Goal: Find specific page/section: Find specific page/section

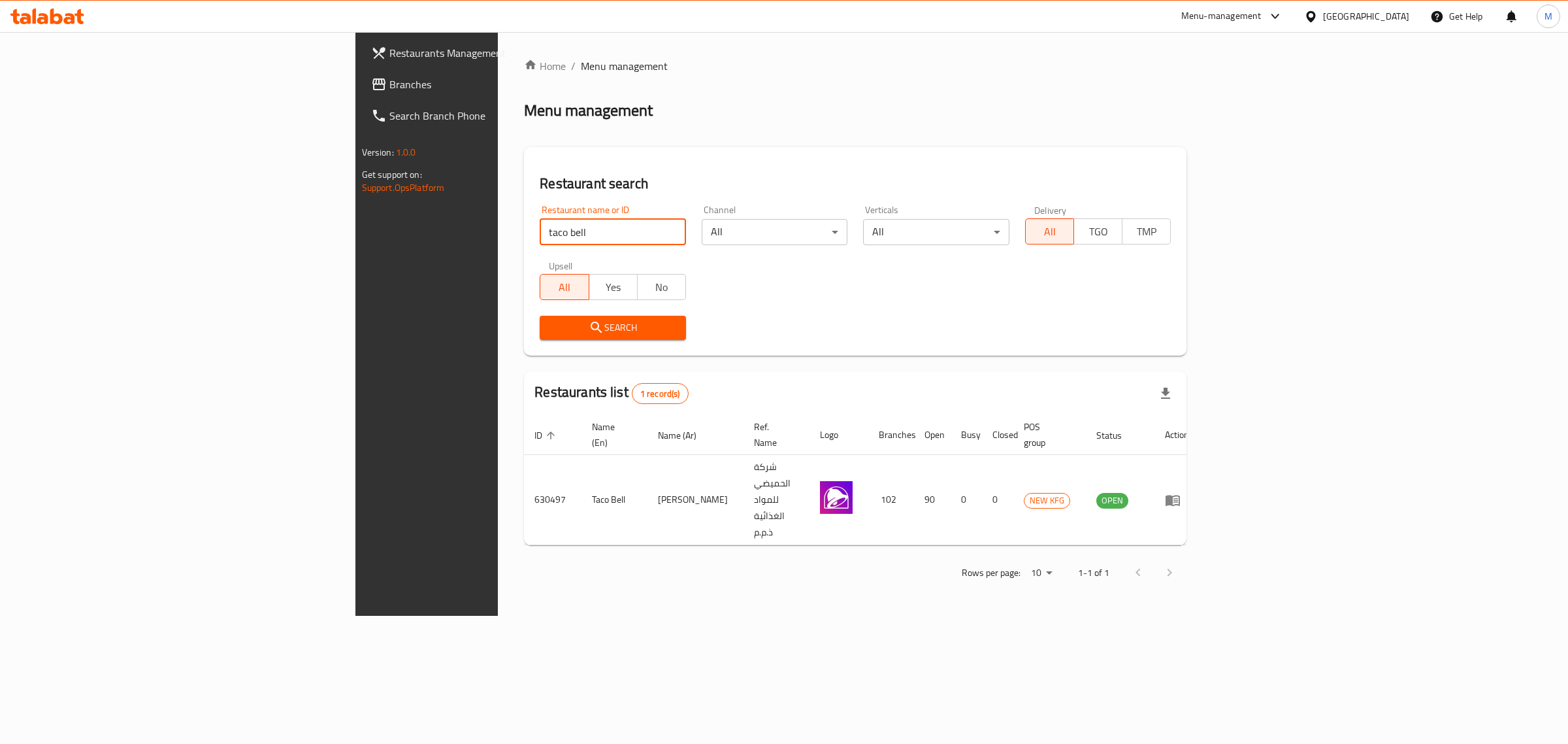
click at [540, 222] on input "taco bell" at bounding box center [612, 232] width 146 height 27
type input "k"
type input "test"
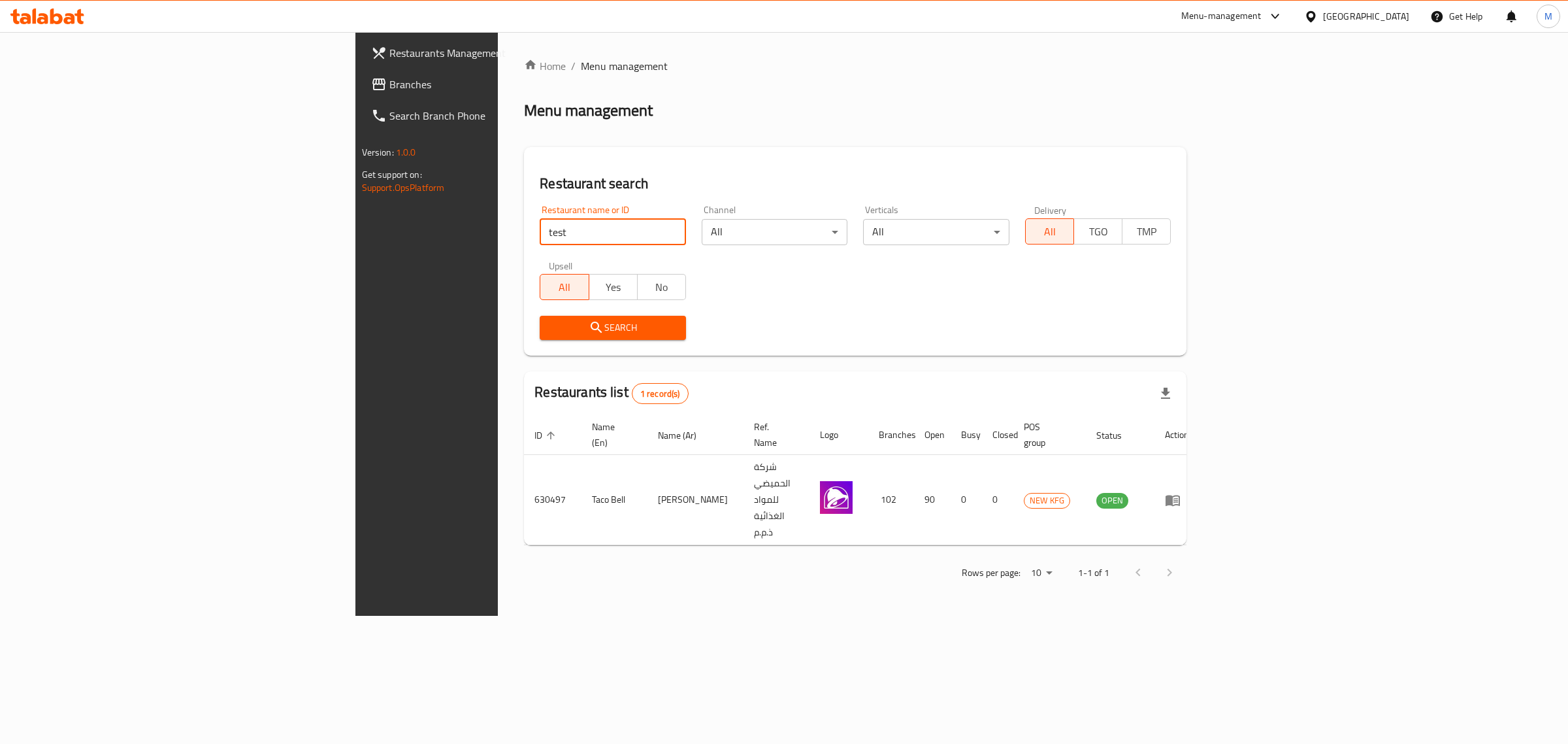
click button "Search" at bounding box center [612, 328] width 146 height 25
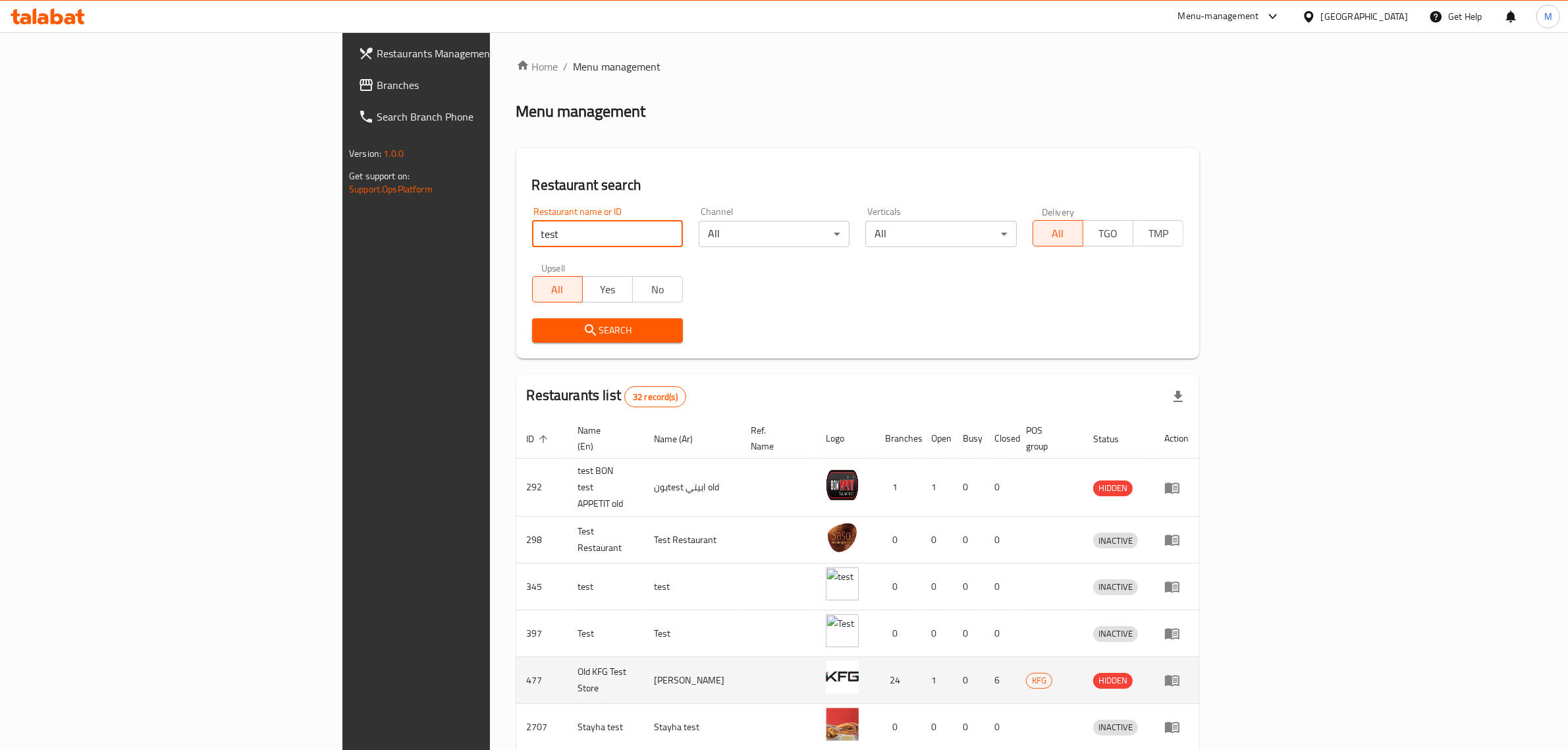
click at [516, 657] on td "477" at bounding box center [542, 680] width 51 height 47
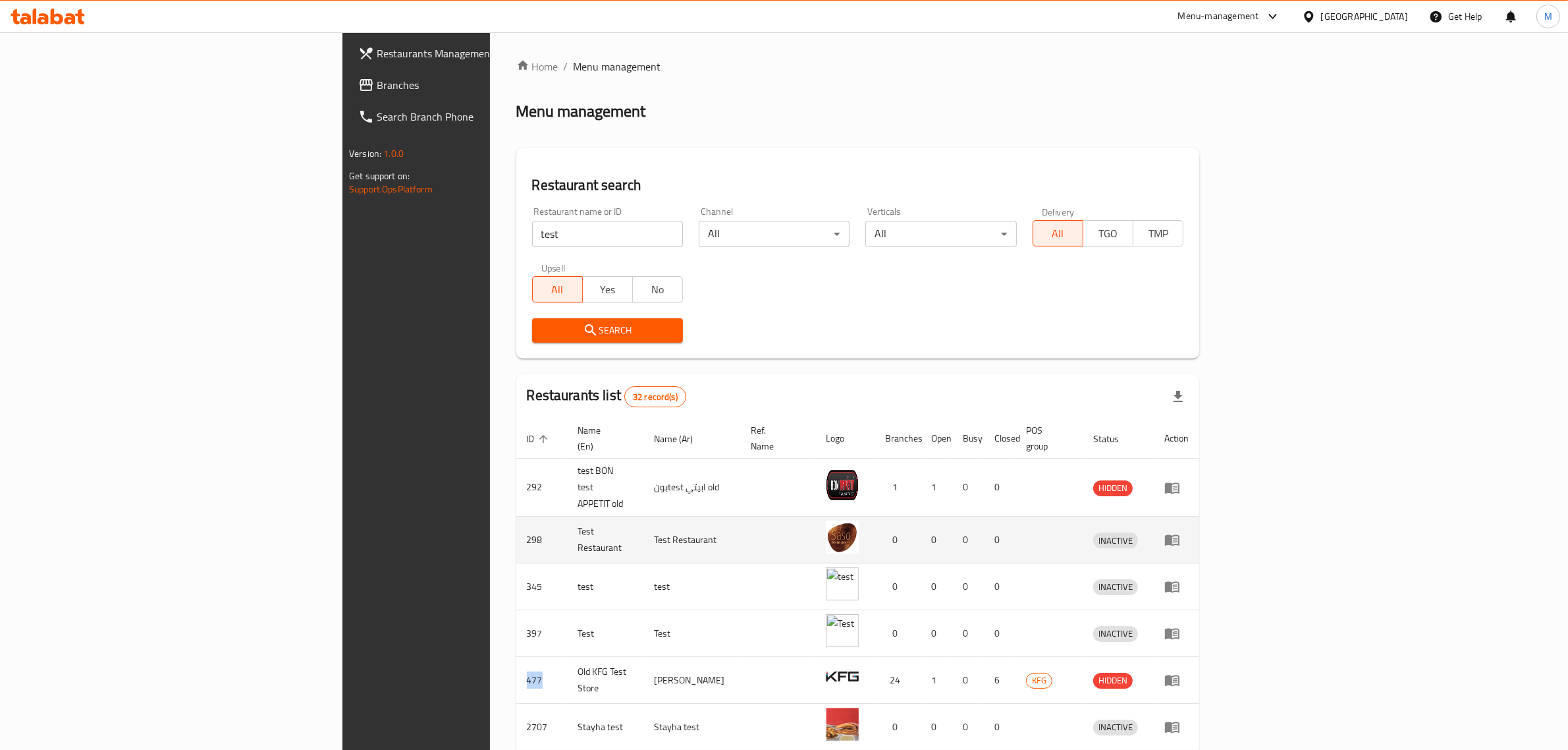
copy td "477"
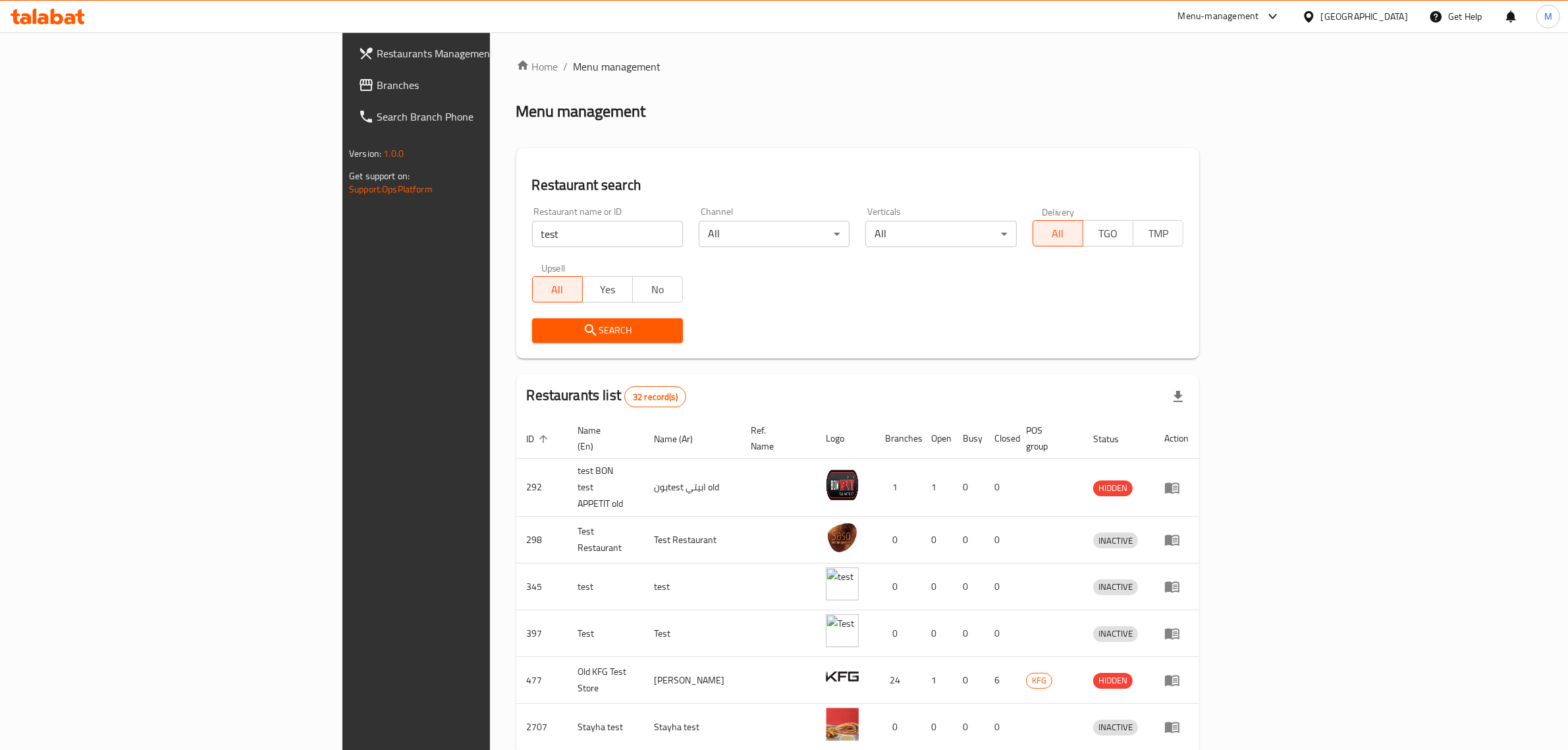
click at [1259, 15] on div "Menu-management" at bounding box center [1219, 17] width 81 height 16
click at [1193, 232] on div "Restaurant-Management" at bounding box center [1206, 237] width 104 height 15
